Goal: Task Accomplishment & Management: Complete application form

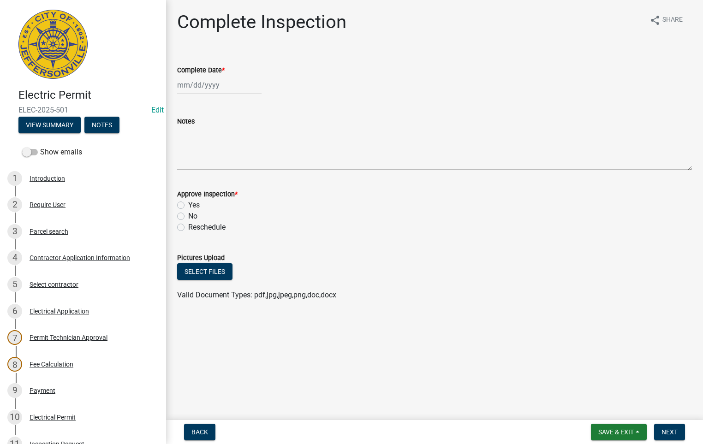
click at [213, 83] on div at bounding box center [219, 85] width 84 height 19
select select "9"
select select "2025"
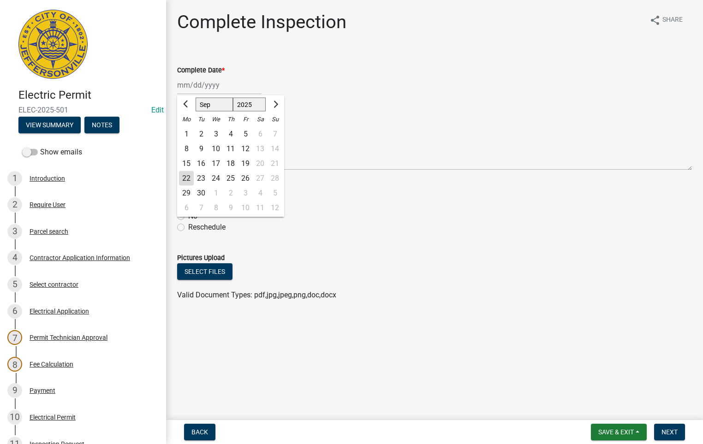
click at [189, 175] on div "22" at bounding box center [186, 178] width 15 height 15
type input "[DATE]"
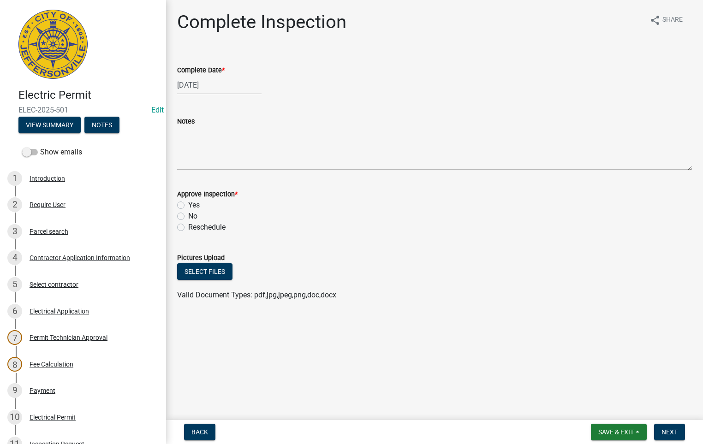
click at [188, 205] on label "Yes" at bounding box center [194, 205] width 12 height 11
click at [188, 205] on input "Yes" at bounding box center [191, 203] width 6 height 6
radio input "true"
click at [668, 432] on span "Next" at bounding box center [669, 431] width 16 height 7
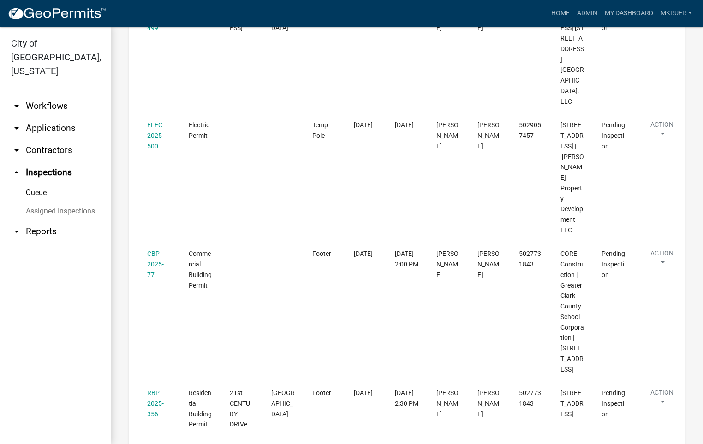
scroll to position [692, 0]
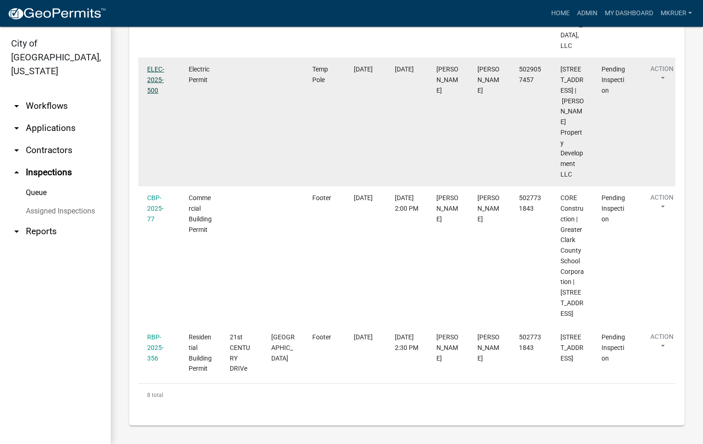
click at [153, 94] on link "ELEC-2025-500" at bounding box center [155, 79] width 17 height 29
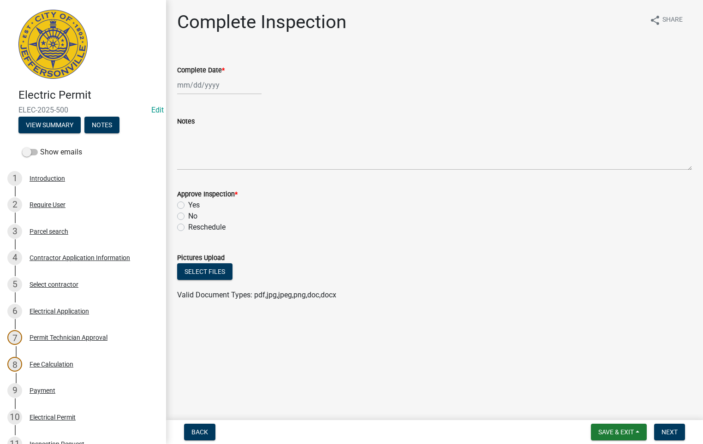
click at [199, 83] on div at bounding box center [219, 85] width 84 height 19
select select "9"
select select "2025"
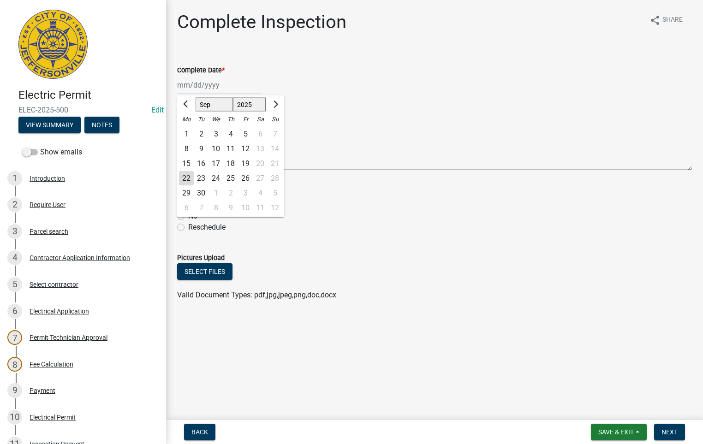
click at [187, 176] on div "22" at bounding box center [186, 178] width 15 height 15
type input "[DATE]"
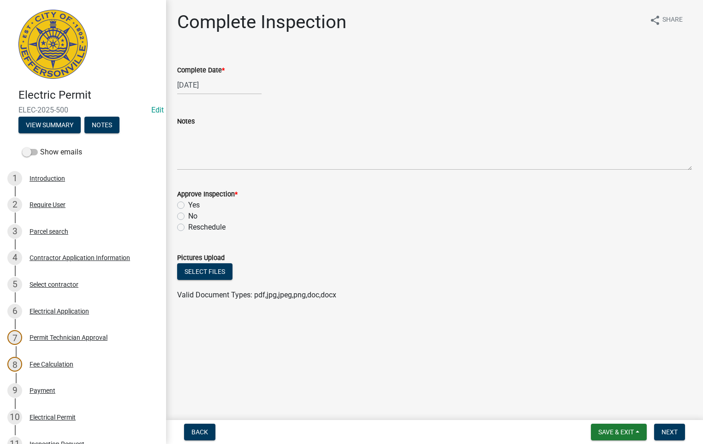
click at [188, 203] on label "Yes" at bounding box center [194, 205] width 12 height 11
click at [188, 203] on input "Yes" at bounding box center [191, 203] width 6 height 6
radio input "true"
click at [669, 432] on span "Next" at bounding box center [669, 431] width 16 height 7
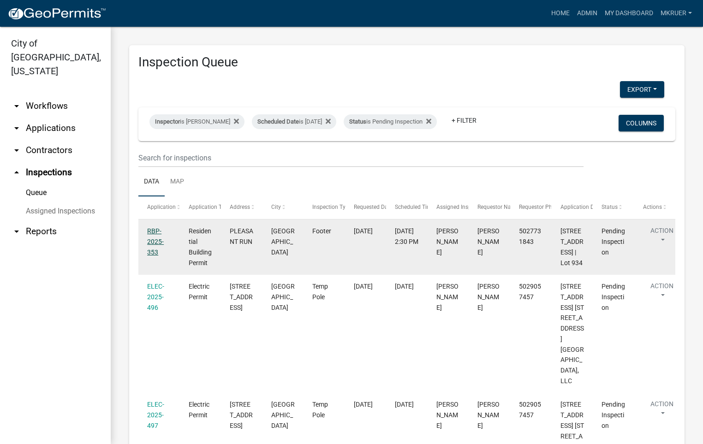
click at [151, 238] on link "RBP-2025-353" at bounding box center [155, 241] width 17 height 29
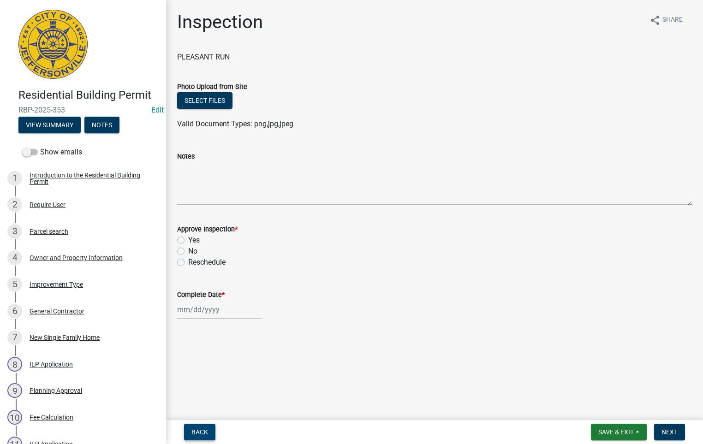
click at [201, 430] on span "Back" at bounding box center [199, 431] width 17 height 7
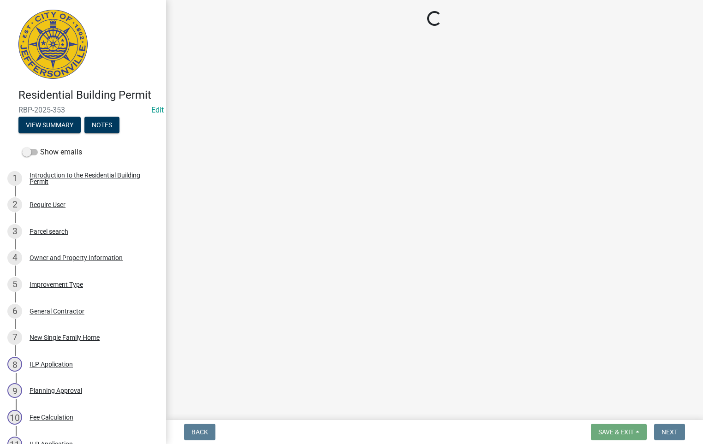
select select "fdb3bcc6-ce93-4663-8a18-5c08884dd177"
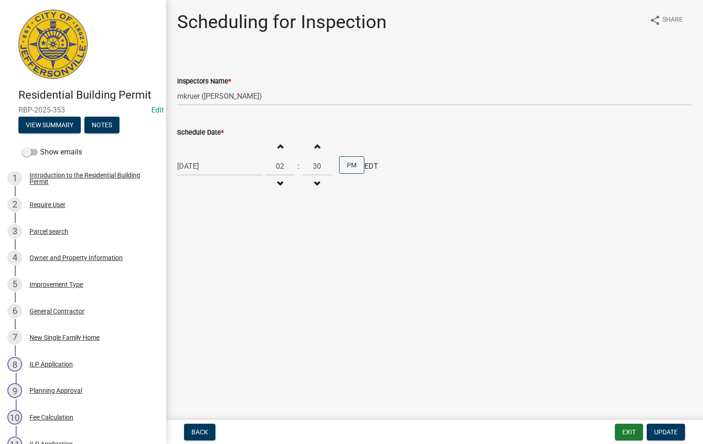
click at [224, 166] on div "[DATE]" at bounding box center [219, 166] width 84 height 19
select select "9"
select select "2025"
click at [200, 256] on div "23" at bounding box center [201, 260] width 15 height 15
type input "[DATE]"
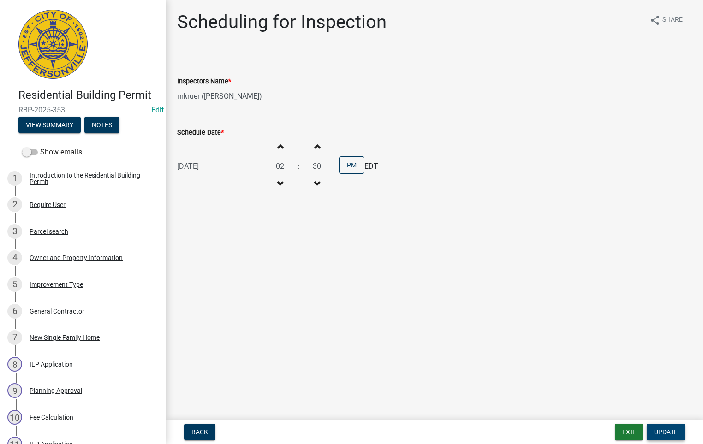
click at [667, 430] on span "Update" at bounding box center [666, 431] width 24 height 7
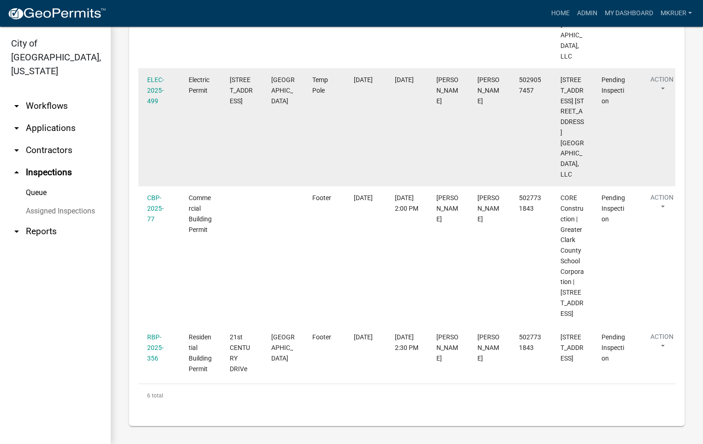
scroll to position [712, 0]
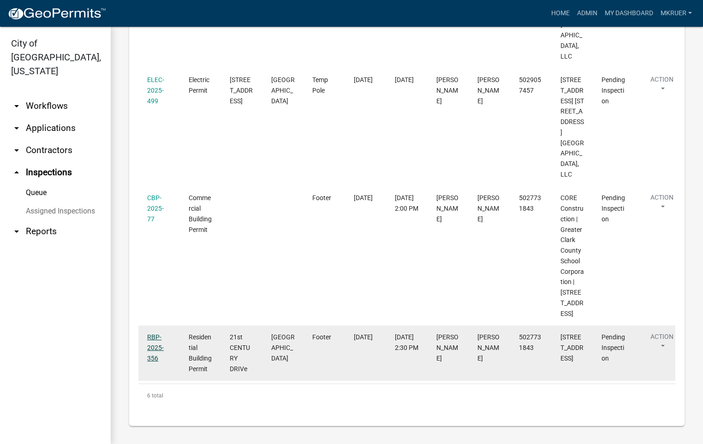
click at [154, 333] on link "RBP-2025-356" at bounding box center [155, 347] width 17 height 29
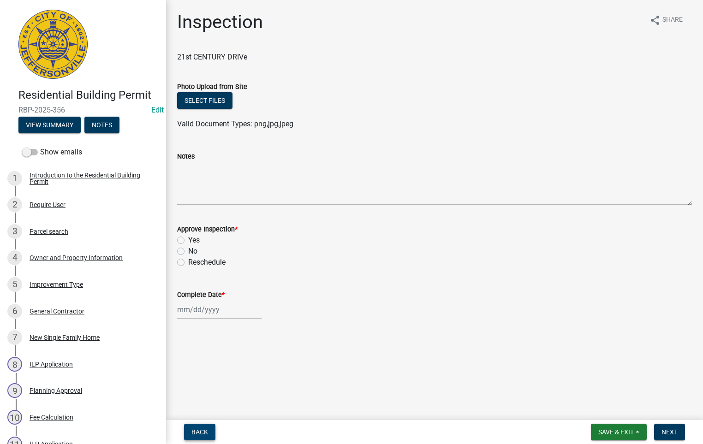
click at [202, 433] on span "Back" at bounding box center [199, 431] width 17 height 7
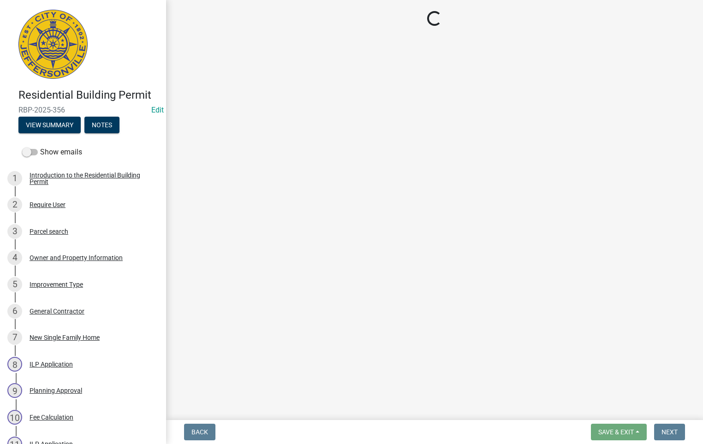
select select "fdb3bcc6-ce93-4663-8a18-5c08884dd177"
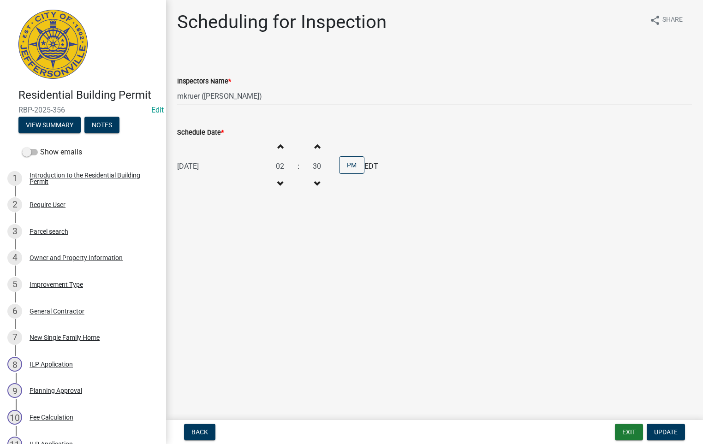
select select "9"
select select "2025"
click at [223, 167] on div "[DATE] [PERSON_NAME] Apr May Jun [DATE] Aug Sep Oct Nov [DATE] 1526 1527 1528 1…" at bounding box center [219, 166] width 84 height 19
click at [201, 261] on div "23" at bounding box center [201, 260] width 15 height 15
type input "[DATE]"
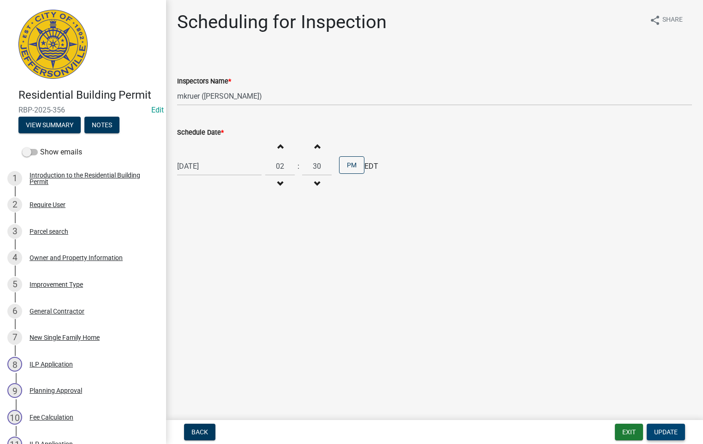
click at [660, 430] on span "Update" at bounding box center [666, 431] width 24 height 7
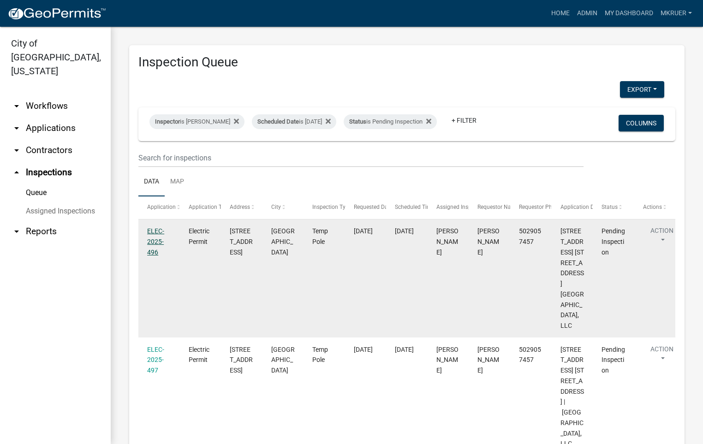
click at [155, 237] on link "ELEC-2025-496" at bounding box center [155, 241] width 17 height 29
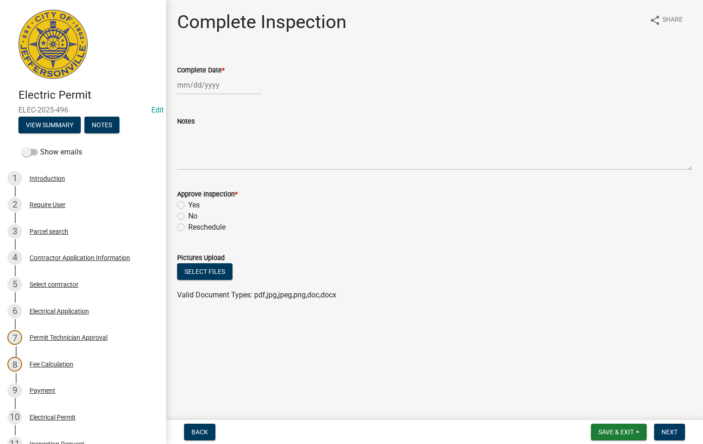
select select "9"
select select "2025"
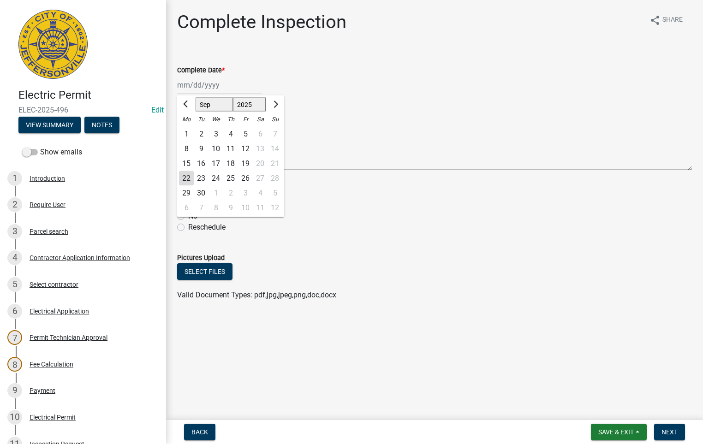
click at [207, 83] on div "[PERSON_NAME] Feb Mar Apr [PERSON_NAME][DATE] Oct Nov [DATE] 1526 1527 1528 152…" at bounding box center [219, 85] width 84 height 19
click at [184, 178] on div "22" at bounding box center [186, 178] width 15 height 15
type input "[DATE]"
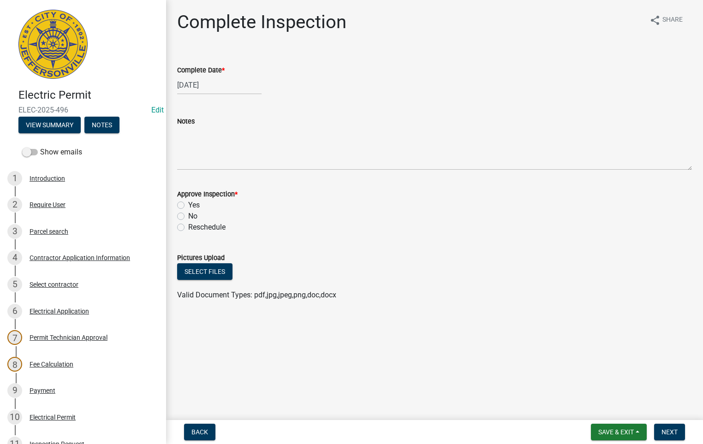
click at [188, 203] on label "Yes" at bounding box center [194, 205] width 12 height 11
click at [188, 203] on input "Yes" at bounding box center [191, 203] width 6 height 6
radio input "true"
click at [668, 432] on span "Next" at bounding box center [669, 431] width 16 height 7
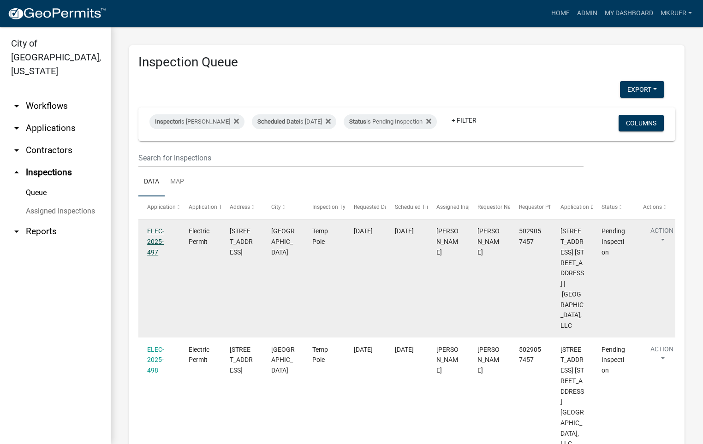
click at [154, 240] on link "ELEC-2025-497" at bounding box center [155, 241] width 17 height 29
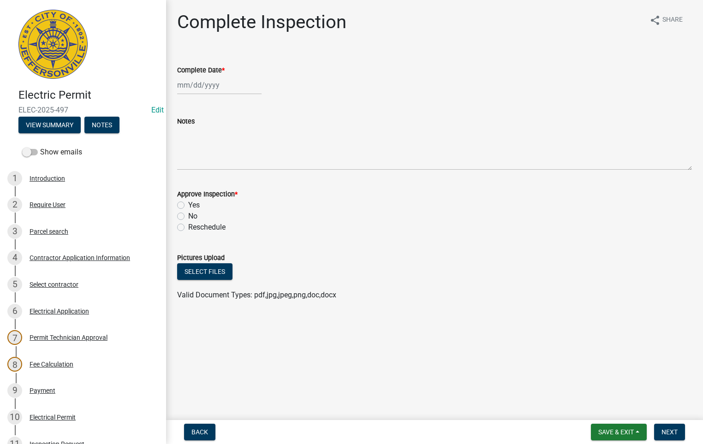
select select "9"
select select "2025"
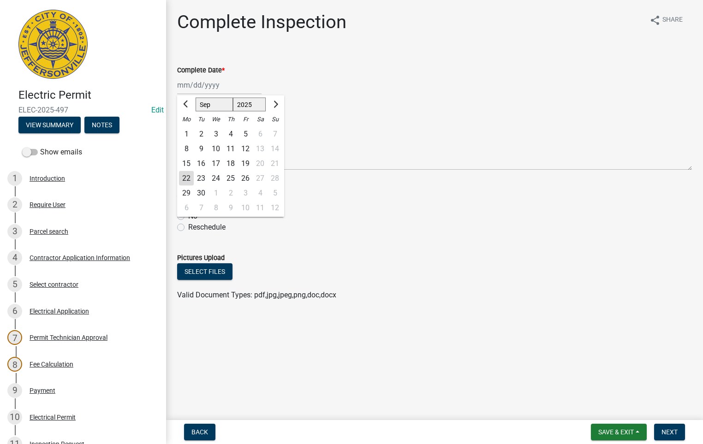
click at [205, 87] on div "[PERSON_NAME] Feb Mar Apr [PERSON_NAME][DATE] Oct Nov [DATE] 1526 1527 1528 152…" at bounding box center [219, 85] width 84 height 19
click at [187, 177] on div "22" at bounding box center [186, 178] width 15 height 15
type input "[DATE]"
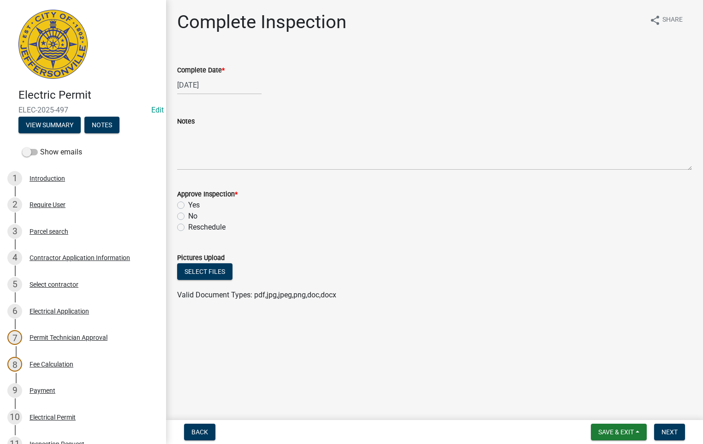
click at [188, 205] on label "Yes" at bounding box center [194, 205] width 12 height 11
click at [188, 205] on input "Yes" at bounding box center [191, 203] width 6 height 6
radio input "true"
click at [675, 431] on span "Next" at bounding box center [669, 431] width 16 height 7
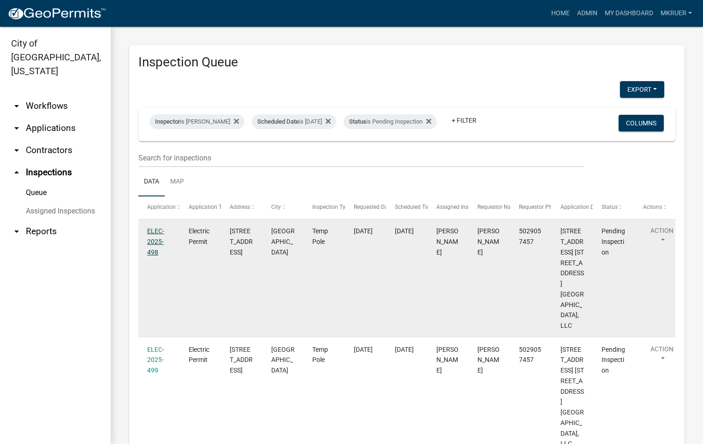
click at [155, 238] on link "ELEC-2025-498" at bounding box center [155, 241] width 17 height 29
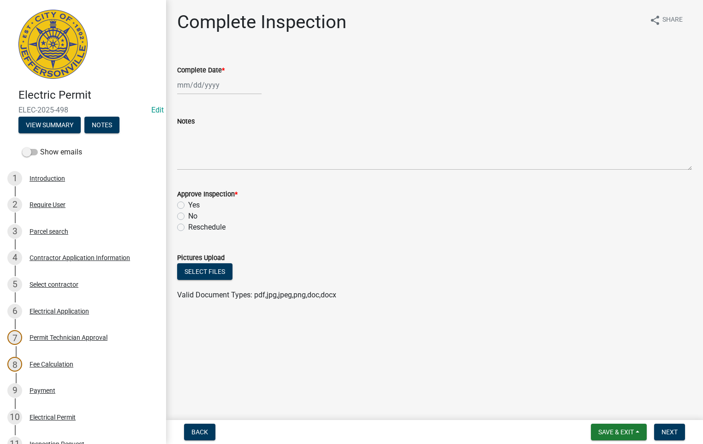
select select "9"
select select "2025"
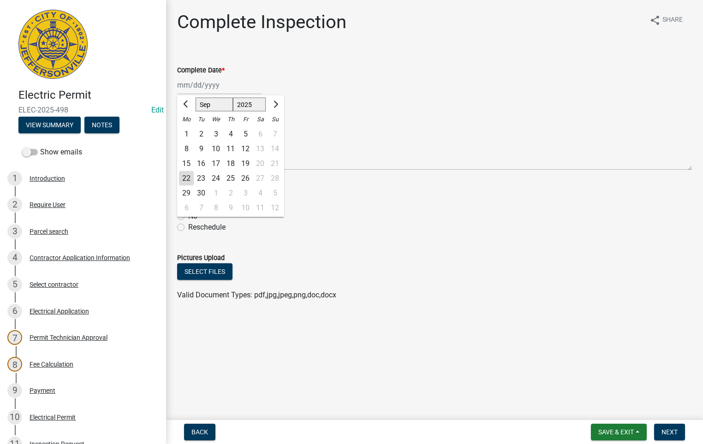
click at [201, 84] on div "[PERSON_NAME] Feb Mar Apr [PERSON_NAME][DATE] Oct Nov [DATE] 1526 1527 1528 152…" at bounding box center [219, 85] width 84 height 19
click at [188, 178] on div "22" at bounding box center [186, 178] width 15 height 15
type input "[DATE]"
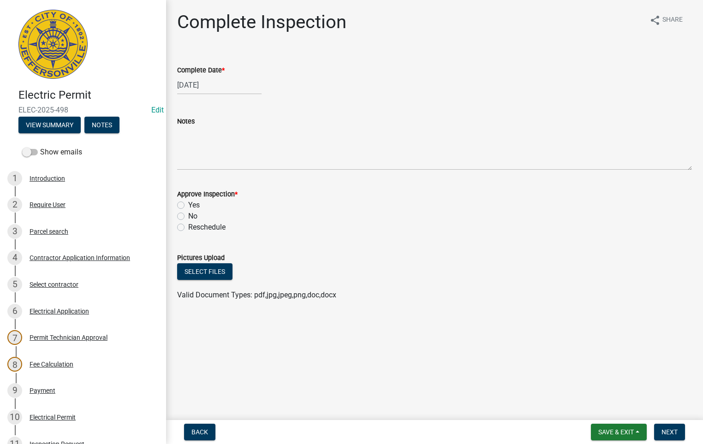
click at [188, 203] on label "Yes" at bounding box center [194, 205] width 12 height 11
click at [188, 203] on input "Yes" at bounding box center [191, 203] width 6 height 6
radio input "true"
click at [664, 428] on span "Next" at bounding box center [669, 431] width 16 height 7
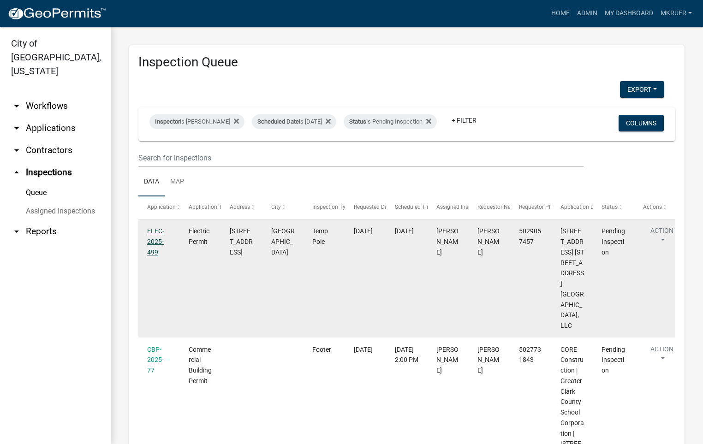
click at [152, 236] on link "ELEC-2025-499" at bounding box center [155, 241] width 17 height 29
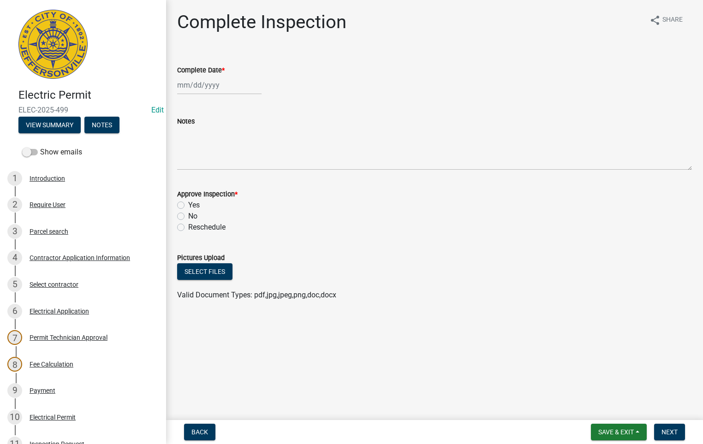
select select "9"
select select "2025"
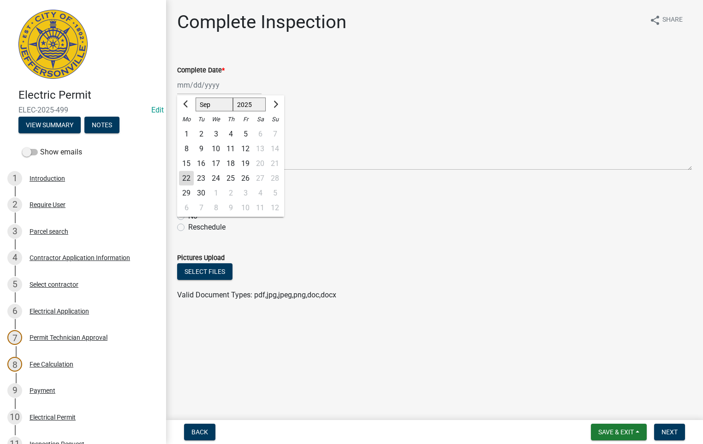
click at [198, 87] on div "[PERSON_NAME] Feb Mar Apr [PERSON_NAME][DATE] Oct Nov [DATE] 1526 1527 1528 152…" at bounding box center [219, 85] width 84 height 19
click at [189, 175] on div "22" at bounding box center [186, 178] width 15 height 15
type input "[DATE]"
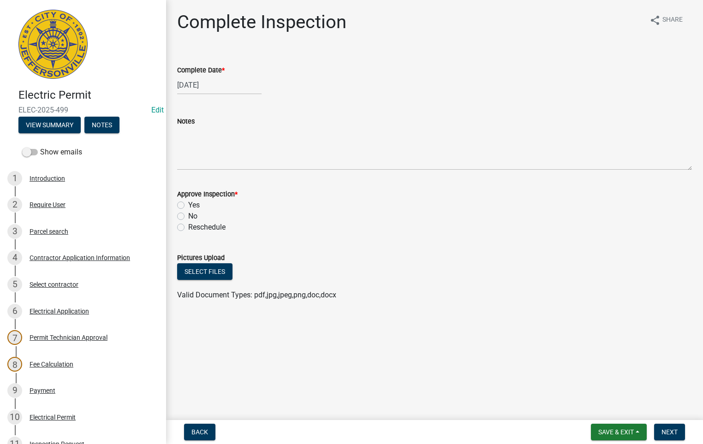
click at [188, 204] on label "Yes" at bounding box center [194, 205] width 12 height 11
click at [188, 204] on input "Yes" at bounding box center [191, 203] width 6 height 6
radio input "true"
click at [666, 433] on span "Next" at bounding box center [669, 431] width 16 height 7
